Goal: Browse casually

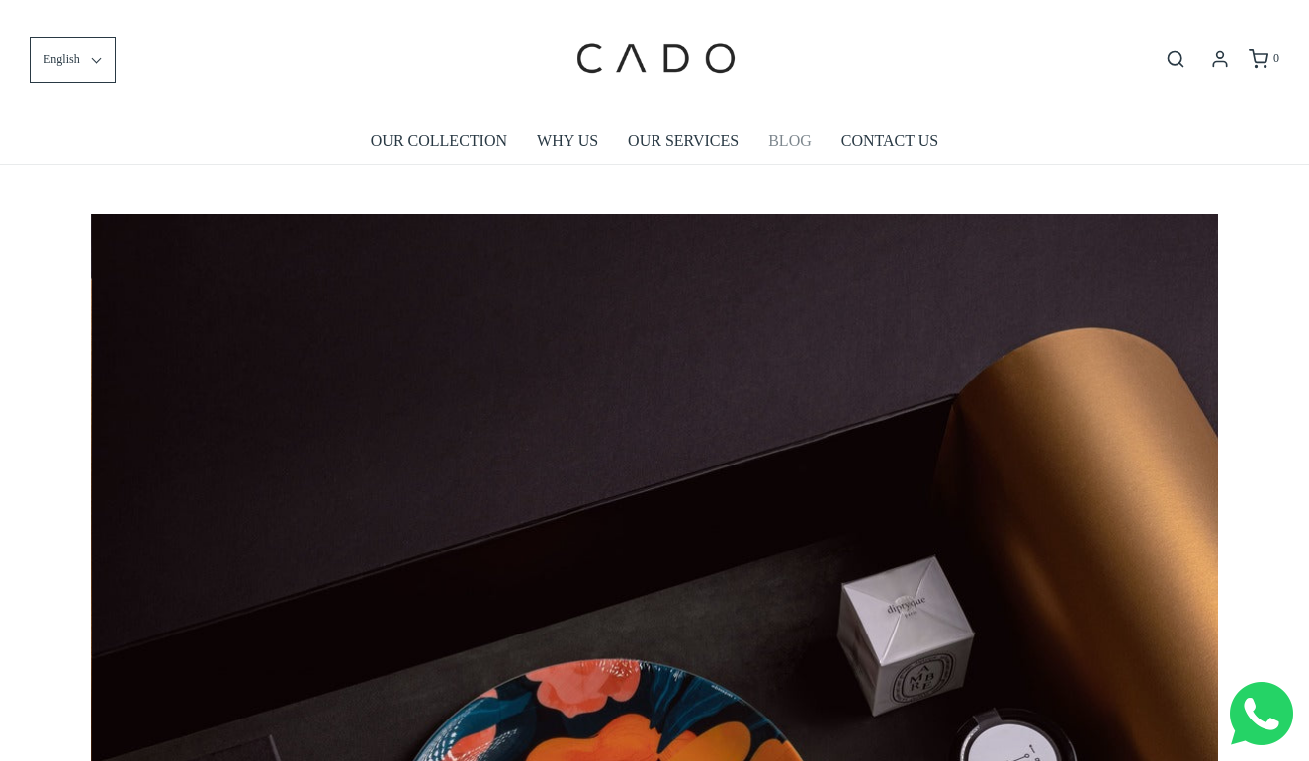
scroll to position [0, 2254]
click at [683, 140] on link "OUR SERVICES" at bounding box center [683, 141] width 111 height 45
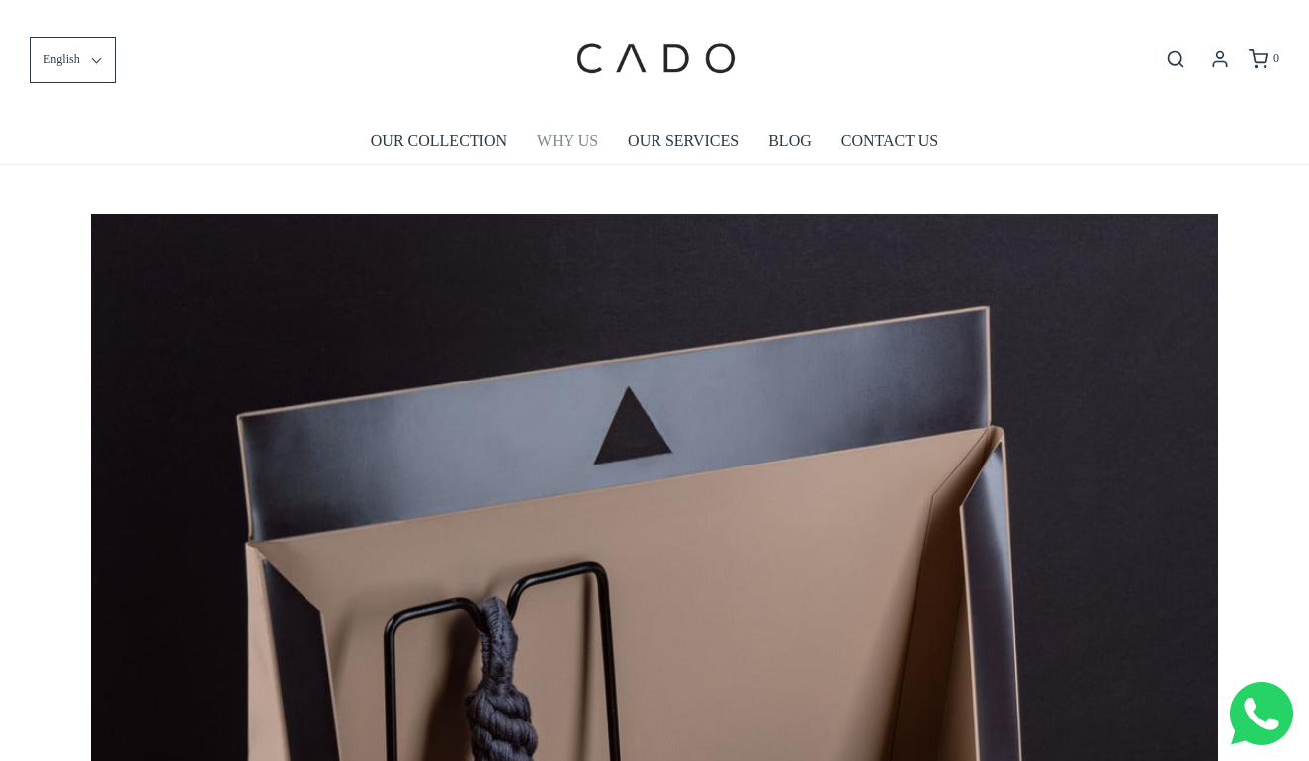
scroll to position [0, 4127]
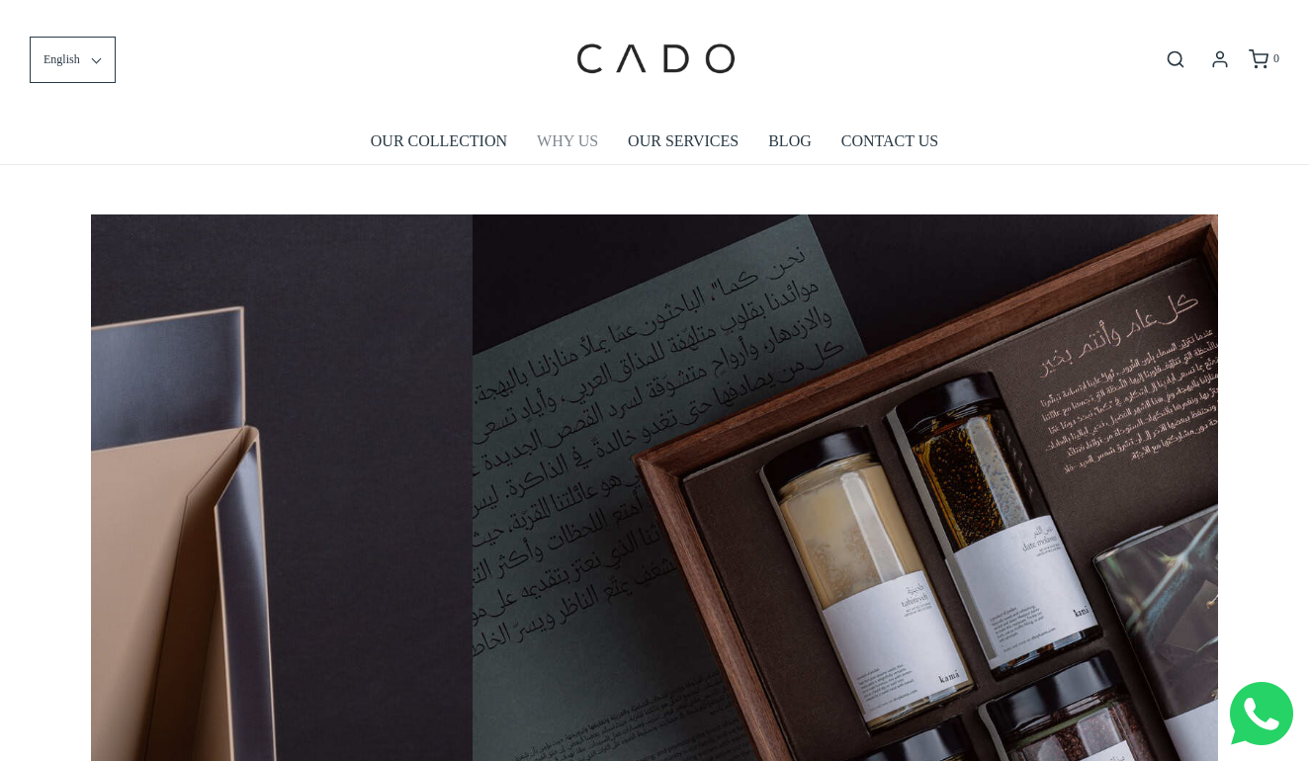
click at [577, 139] on link "WHY US" at bounding box center [567, 141] width 61 height 45
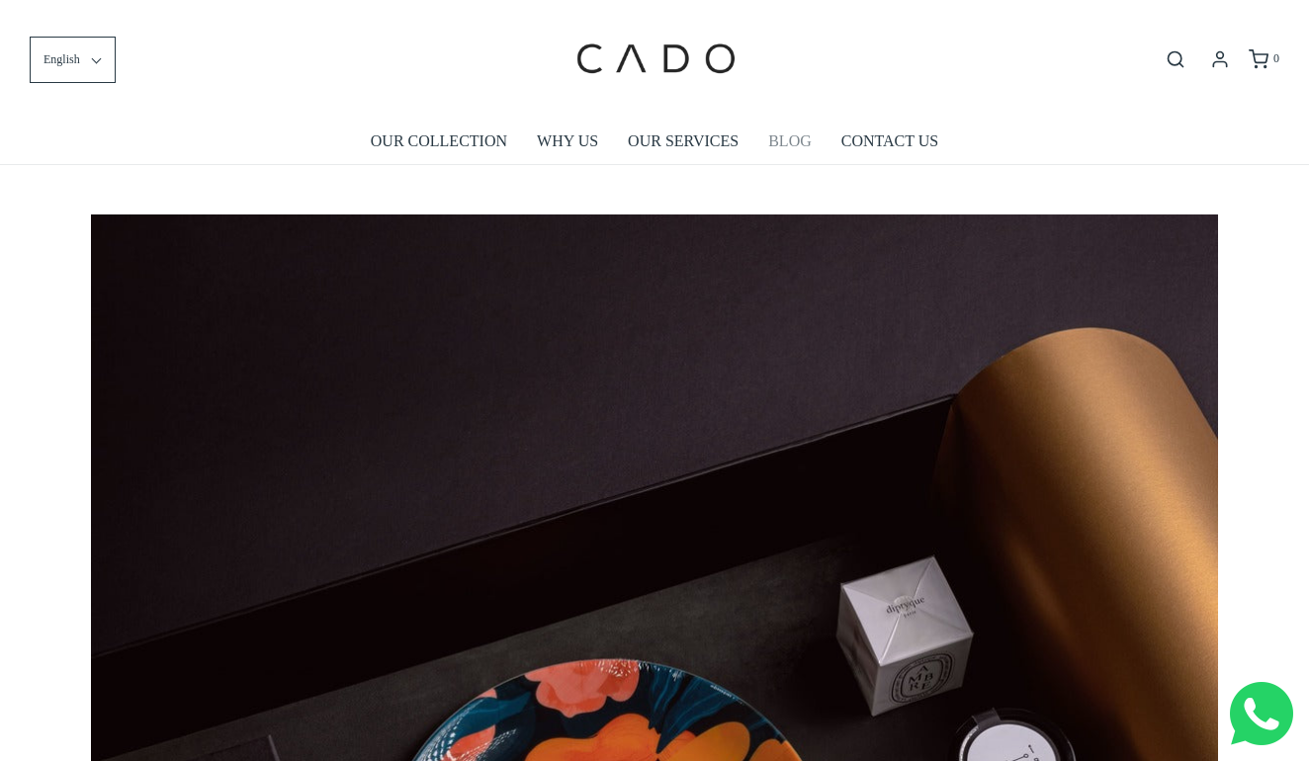
scroll to position [0, 2254]
click at [797, 137] on link "BLOG" at bounding box center [790, 141] width 44 height 45
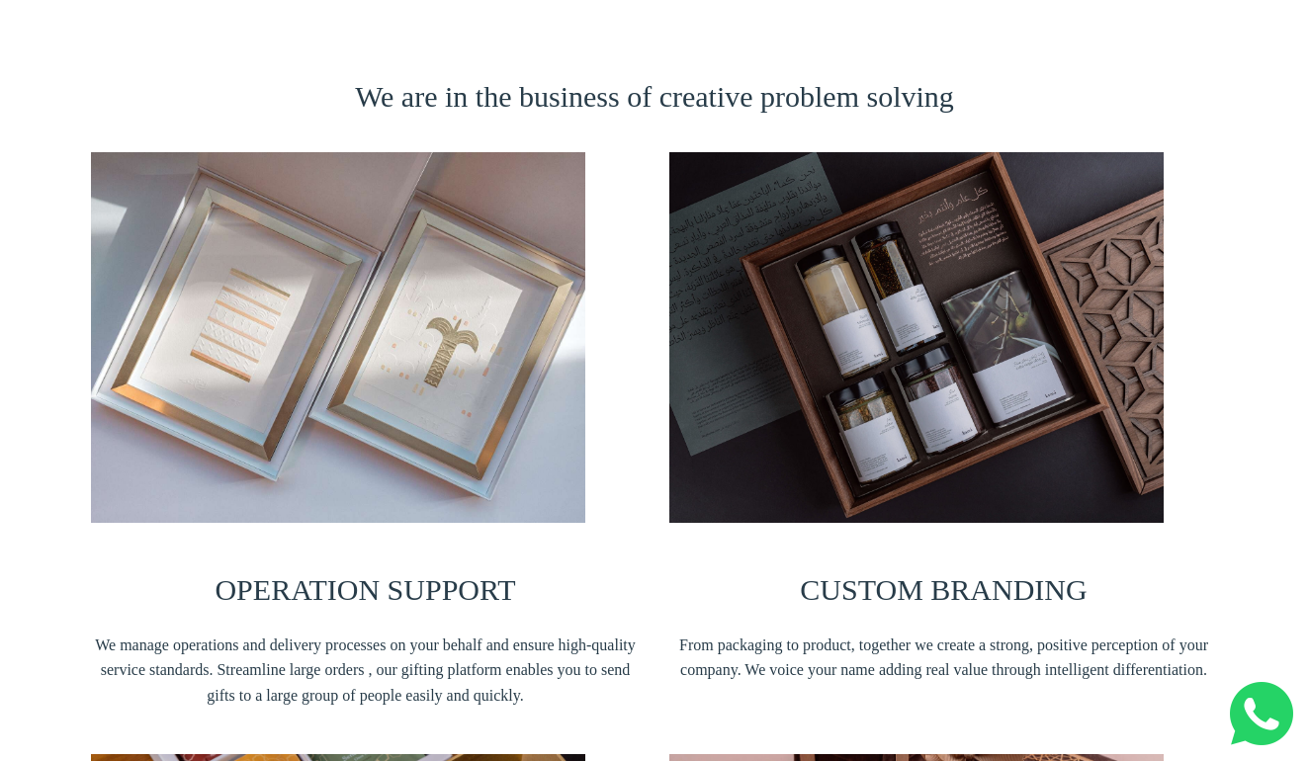
scroll to position [980, 0]
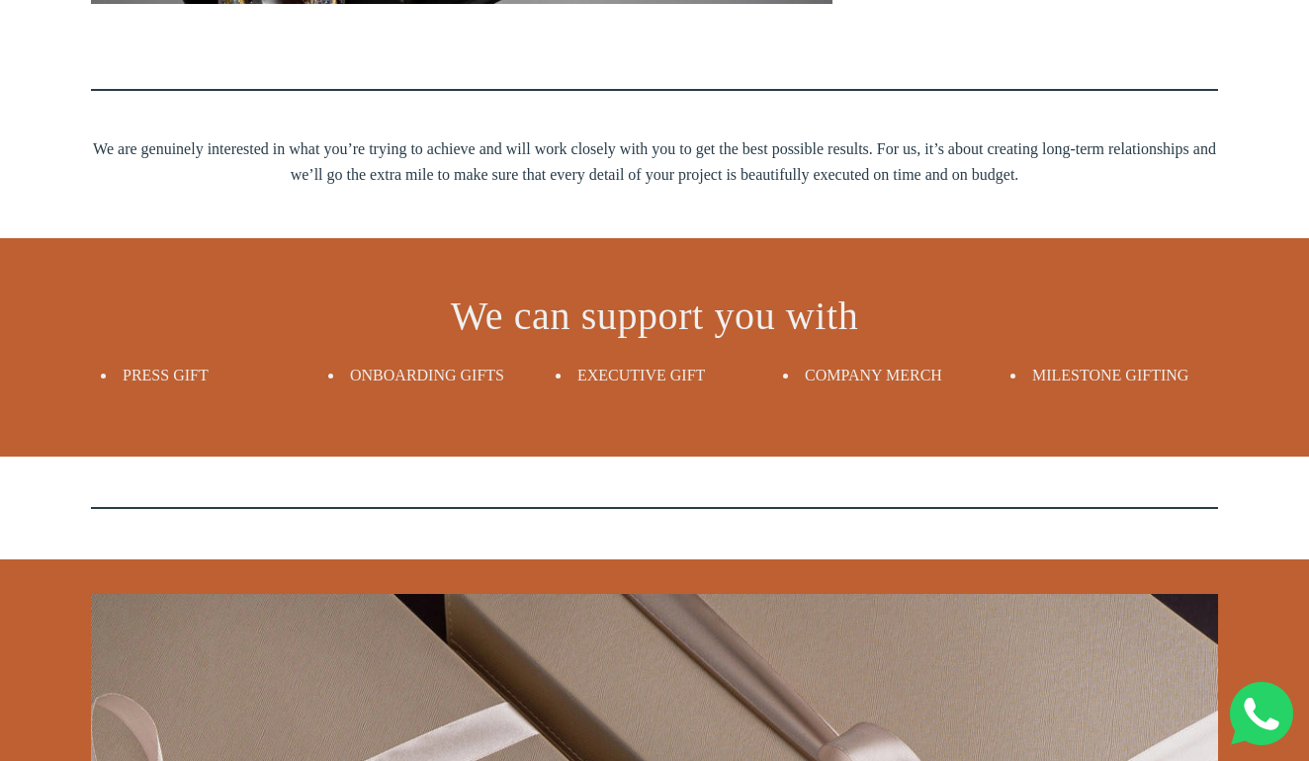
scroll to position [2097, 0]
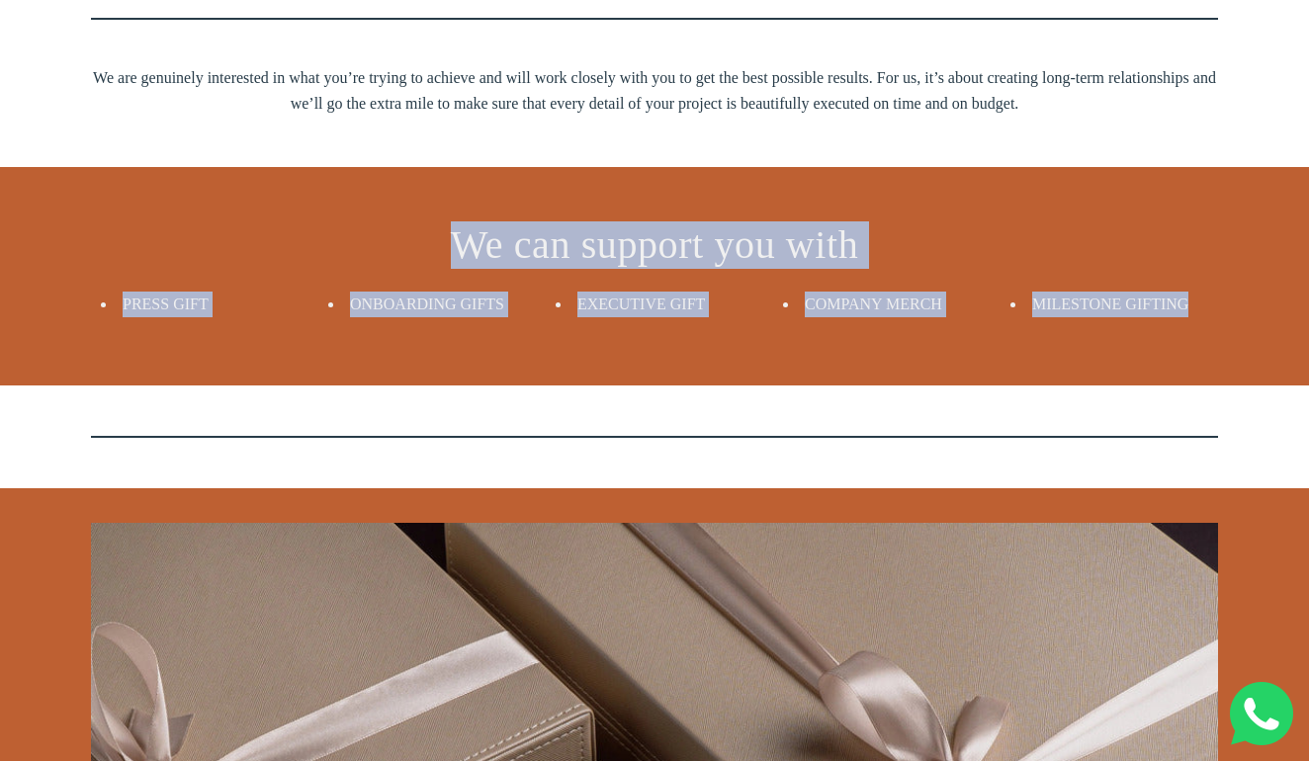
drag, startPoint x: 223, startPoint y: 205, endPoint x: 1210, endPoint y: 317, distance: 993.2
click at [1210, 317] on div "We can support you with PRESS GIFT ONBOARDING GIFTS EXECUTIVE GIFT COMPANY MERC…" at bounding box center [654, 277] width 1157 height 140
copy div "We can support you with PRESS GIFT ONBOARDING GIFTS EXECUTIVE GIFT COMPANY MERC…"
